Goal: Information Seeking & Learning: Stay updated

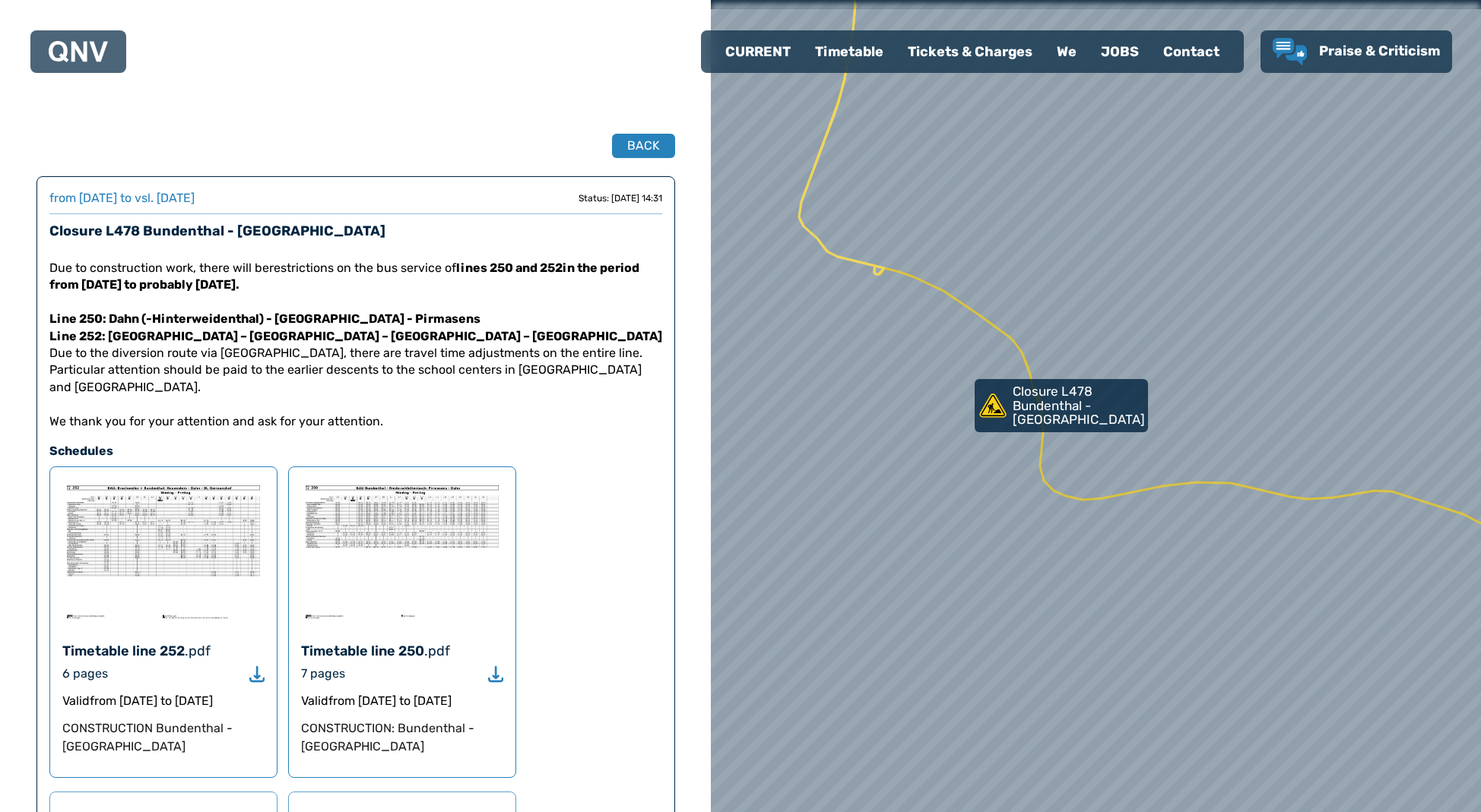
click at [305, 266] on p "Due to construction work, there will be restrictions on the bus service of line…" at bounding box center [356, 278] width 612 height 35
click at [320, 285] on p "Due to construction work, there will be restrictions on the bus service of line…" at bounding box center [356, 278] width 612 height 35
drag, startPoint x: 336, startPoint y: 267, endPoint x: 274, endPoint y: 271, distance: 62.1
click at [273, 270] on p "Due to construction work, there will be restrictions on the bus service of line…" at bounding box center [356, 278] width 612 height 35
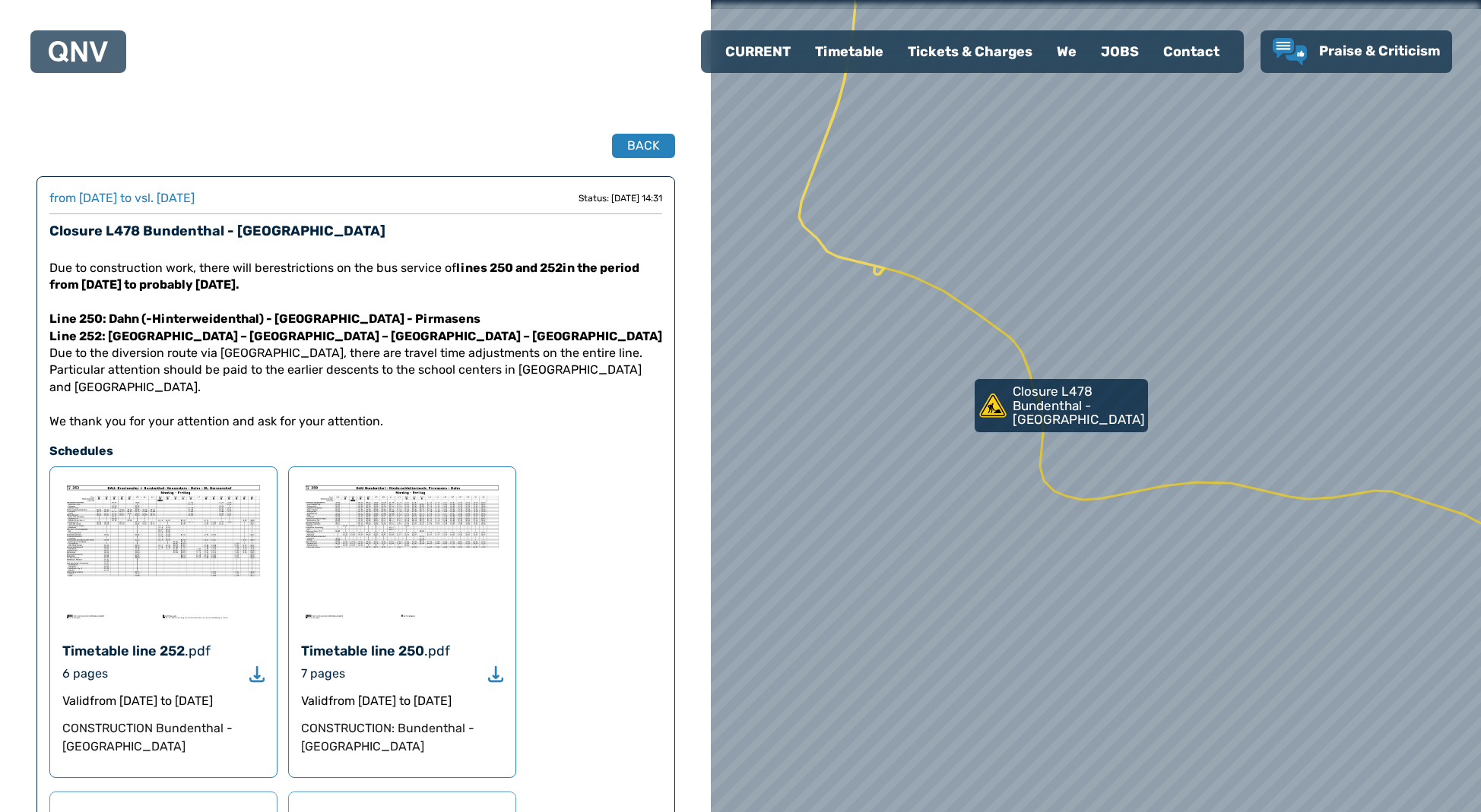
click at [279, 275] on p "Due to construction work, there will be restrictions on the bus service of line…" at bounding box center [356, 278] width 612 height 35
drag, startPoint x: 272, startPoint y: 267, endPoint x: 337, endPoint y: 266, distance: 65.0
click at [337, 266] on p "Due to construction work, there will be restrictions on the bus service of line…" at bounding box center [356, 278] width 612 height 35
click at [621, 144] on button "BACK" at bounding box center [644, 146] width 65 height 25
select select "*"
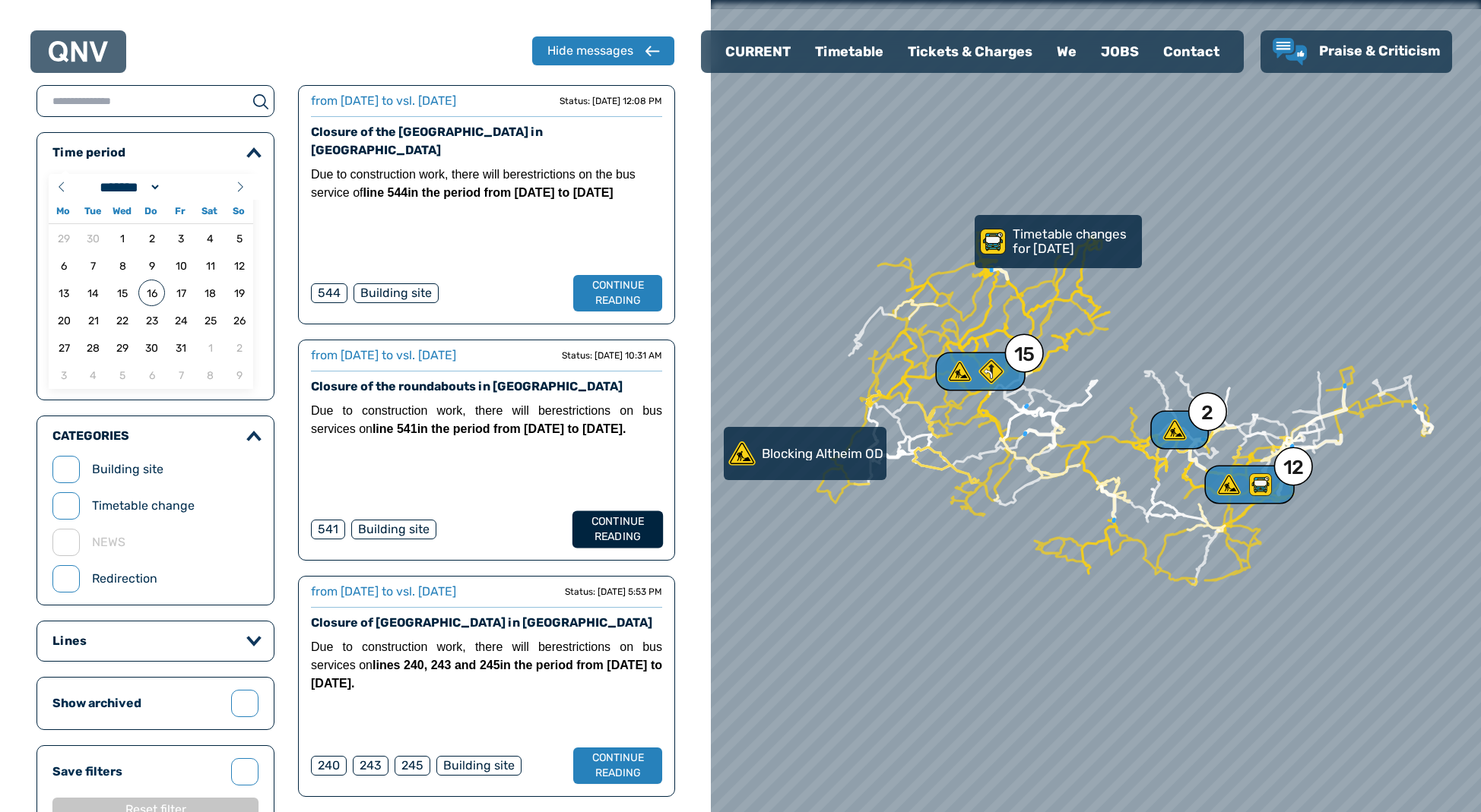
click at [617, 511] on button "CONTINUE READING" at bounding box center [618, 529] width 91 height 37
